Goal: Task Accomplishment & Management: Complete application form

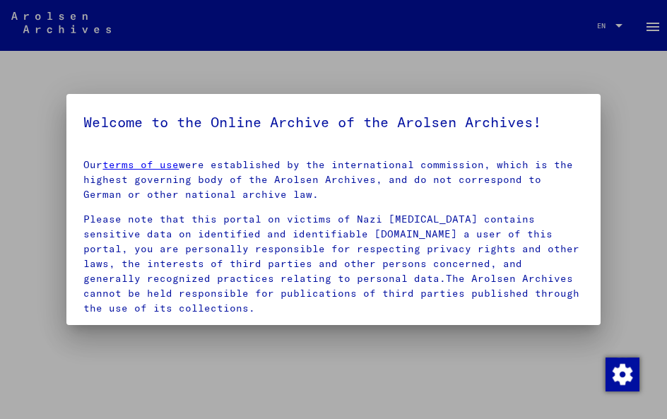
scroll to position [51, 0]
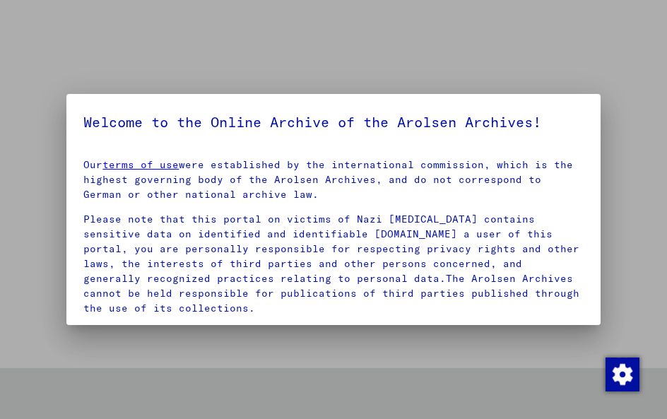
click at [412, 342] on div at bounding box center [333, 209] width 667 height 419
click at [197, 65] on div at bounding box center [333, 209] width 667 height 419
click at [71, 82] on div at bounding box center [333, 209] width 667 height 419
click at [153, 223] on p "Please note that this portal on victims of Nazi [MEDICAL_DATA] contains sensiti…" at bounding box center [332, 264] width 499 height 104
click at [148, 167] on link "terms of use" at bounding box center [140, 164] width 76 height 13
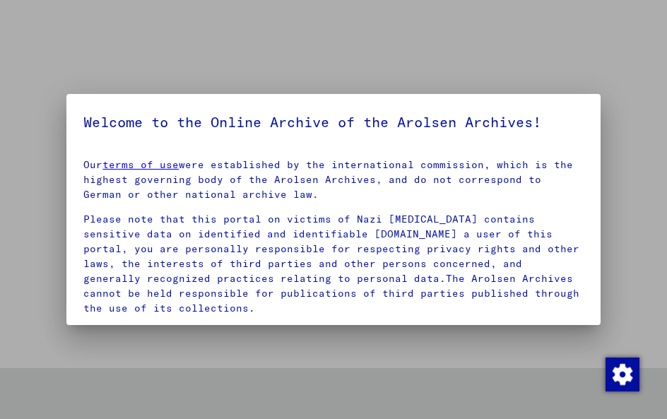
click at [321, 47] on div at bounding box center [333, 209] width 667 height 419
click at [626, 379] on img "button" at bounding box center [622, 374] width 34 height 34
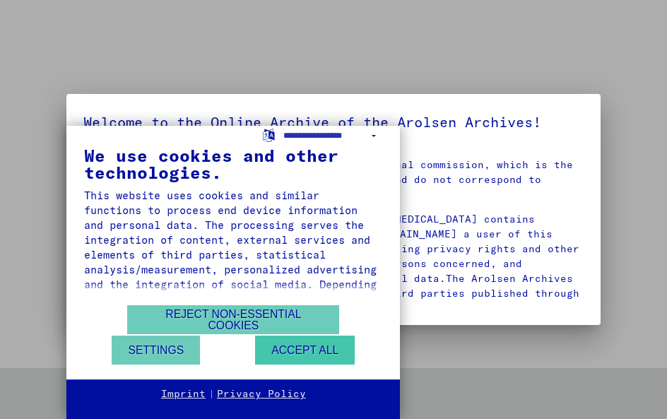
click at [299, 352] on button "Accept all" at bounding box center [305, 349] width 100 height 29
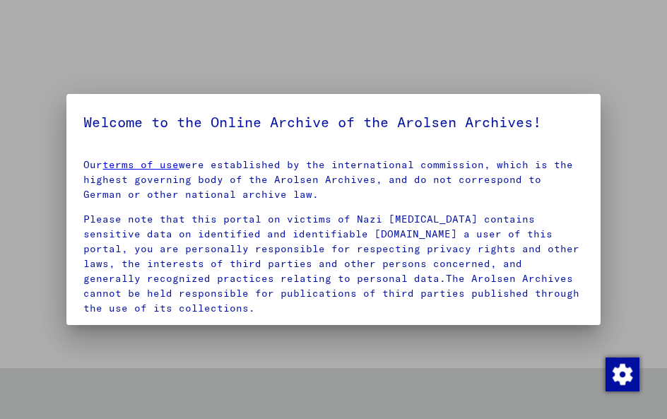
click at [556, 193] on p "Our terms of use were established by the international commission, which is the…" at bounding box center [332, 179] width 499 height 44
click at [534, 282] on p "Please note that this portal on victims of Nazi [MEDICAL_DATA] contains sensiti…" at bounding box center [332, 264] width 499 height 104
click at [488, 347] on div at bounding box center [333, 209] width 667 height 419
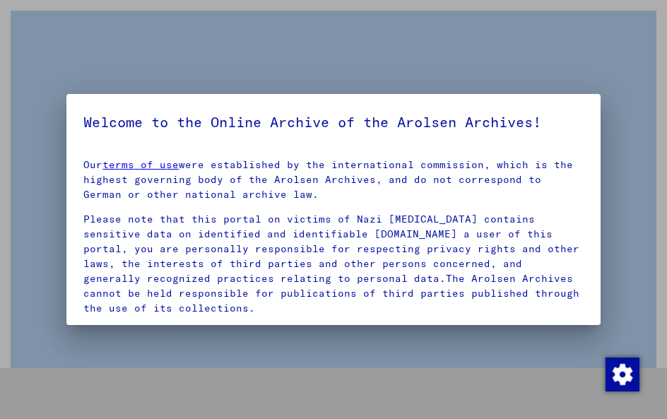
click at [488, 347] on div at bounding box center [333, 209] width 667 height 419
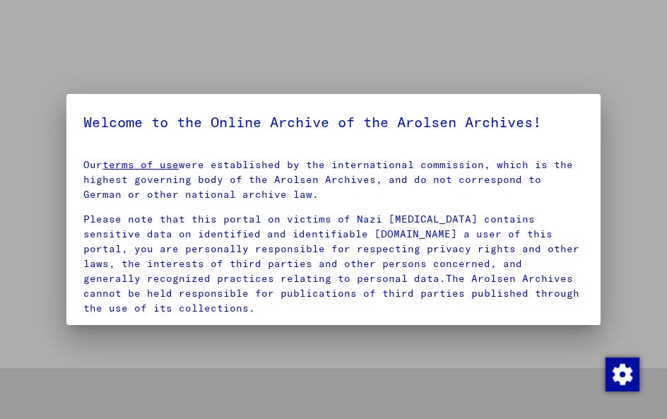
click at [508, 59] on div at bounding box center [333, 209] width 667 height 419
click at [83, 77] on div at bounding box center [333, 209] width 667 height 419
click at [652, 132] on div at bounding box center [333, 209] width 667 height 419
click at [641, 217] on div at bounding box center [333, 209] width 667 height 419
click at [25, 136] on div at bounding box center [333, 209] width 667 height 419
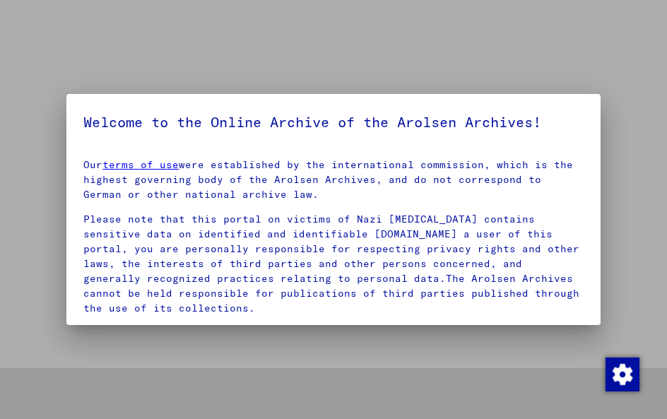
click at [40, 194] on div at bounding box center [333, 209] width 667 height 419
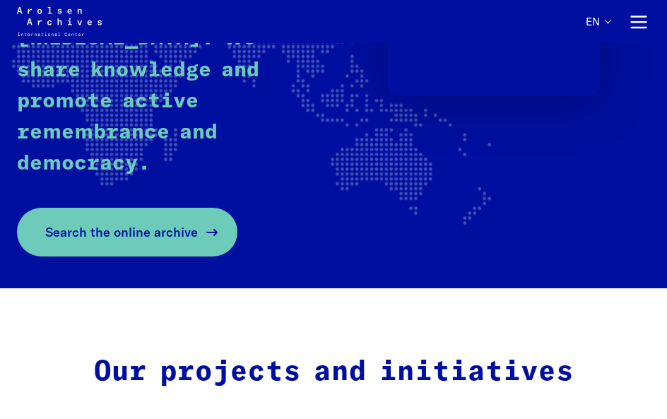
scroll to position [313, 0]
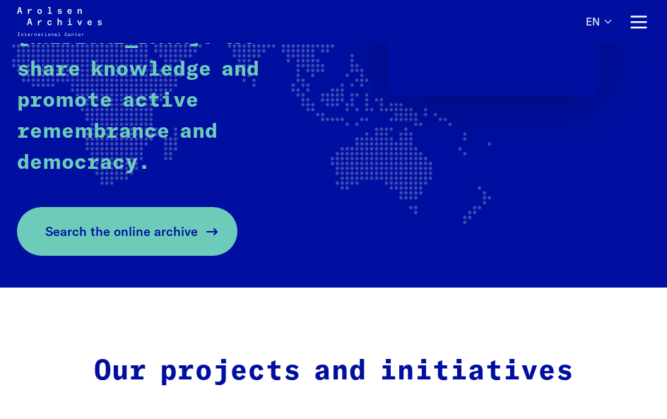
click at [179, 222] on span "Search the online archive" at bounding box center [121, 231] width 153 height 19
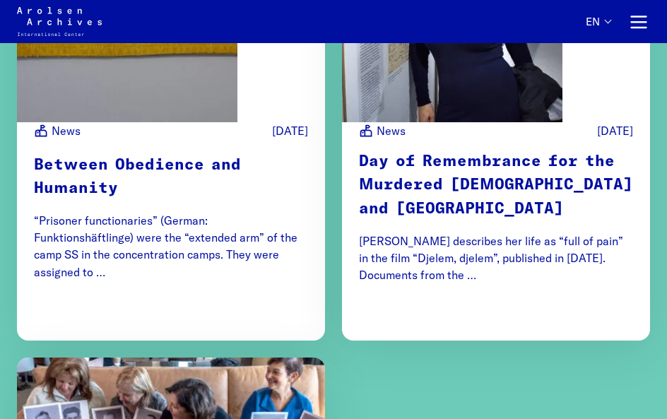
scroll to position [3886, 0]
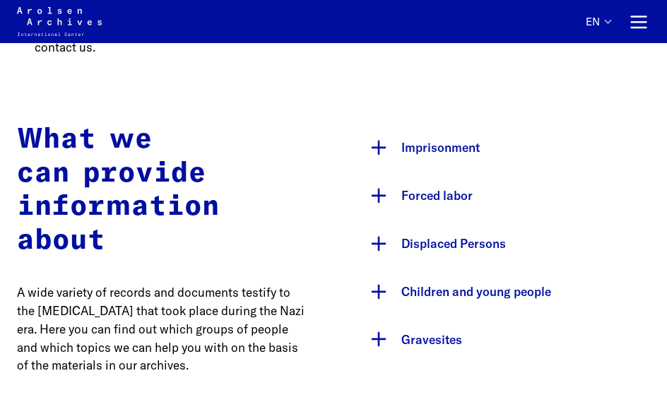
scroll to position [667, 0]
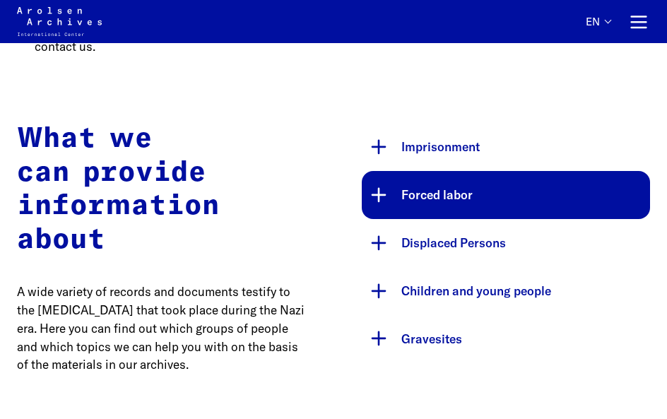
click at [397, 198] on button "Forced labor" at bounding box center [506, 195] width 288 height 48
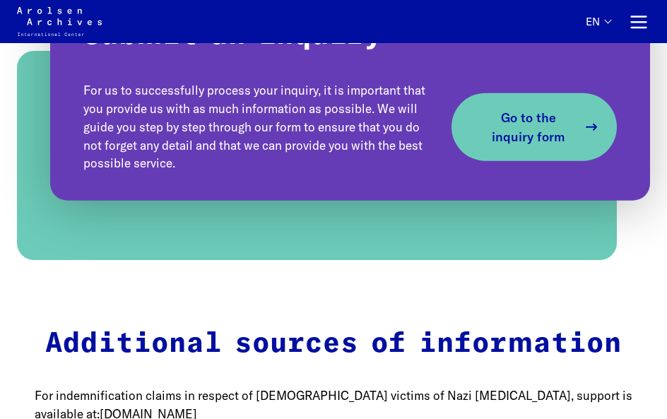
scroll to position [1882, 0]
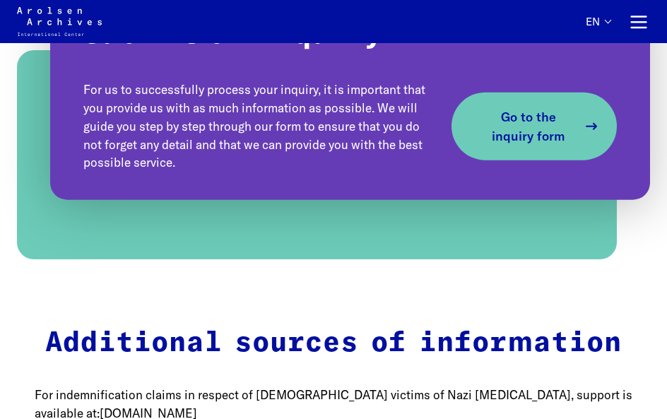
click at [550, 107] on span "Go to the inquiry form" at bounding box center [528, 126] width 97 height 38
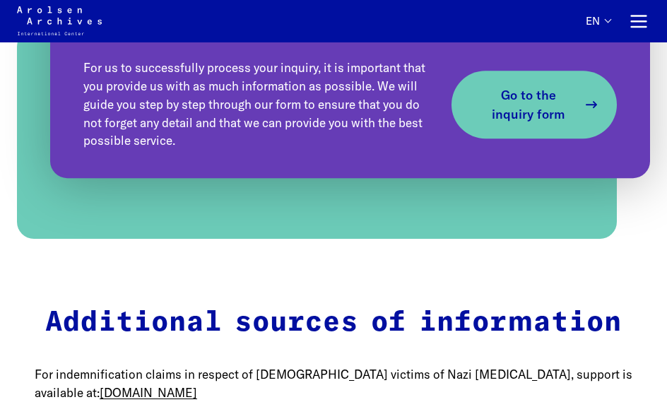
scroll to position [1903, 0]
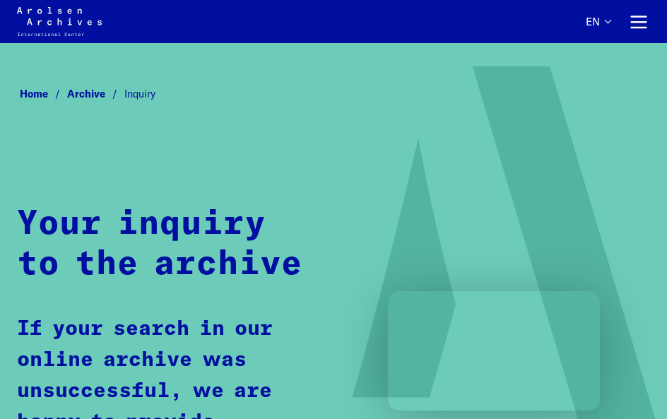
scroll to position [1903, 0]
